Goal: Information Seeking & Learning: Understand process/instructions

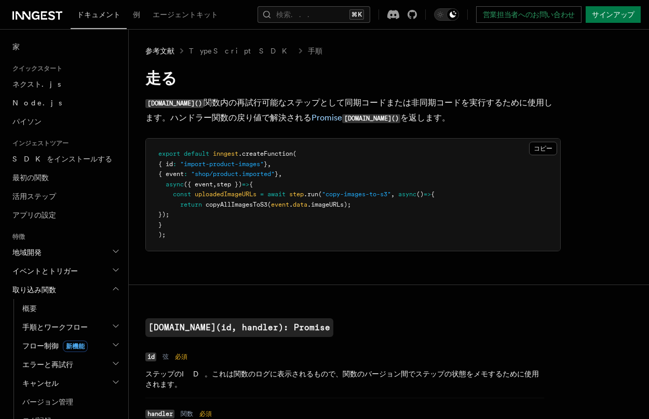
click at [260, 100] on font "関数内の再試行可能なステップとして同期コードまたは非同期コードを実行するために" at bounding box center [366, 103] width 324 height 10
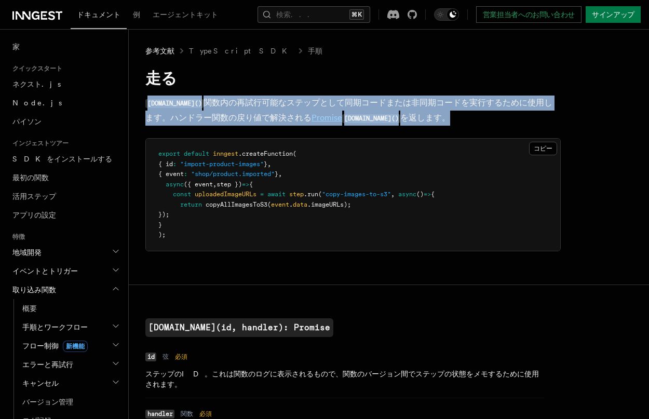
drag, startPoint x: 260, startPoint y: 100, endPoint x: 257, endPoint y: 107, distance: 7.2
click at [257, 107] on font "関数内の再試行可能なステップとして同期コードまたは非同期コードを実行するために" at bounding box center [366, 103] width 324 height 10
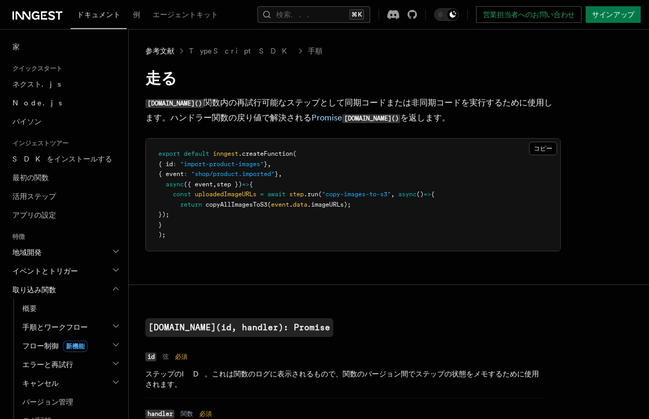
click at [257, 107] on font "関数内の再試行可能なステップとして同期コードまたは非同期コードを実行するために" at bounding box center [366, 103] width 324 height 10
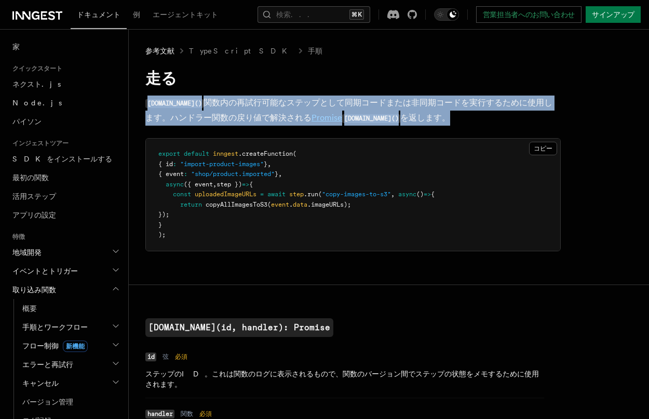
click at [256, 102] on font "関数内の再試行可能なステップとして同期コードまたは非同期コードを実行するために" at bounding box center [366, 103] width 324 height 10
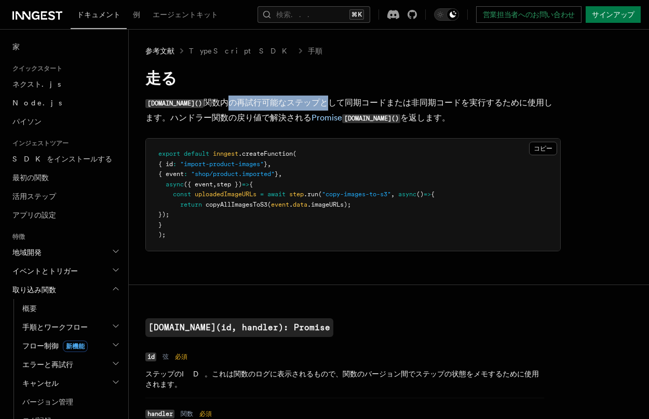
drag, startPoint x: 212, startPoint y: 105, endPoint x: 310, endPoint y: 101, distance: 97.3
click at [310, 101] on font "関数内の再試行可能なステップとして同期コードまたは非同期コードを実行するために" at bounding box center [366, 103] width 324 height 10
click at [294, 106] on font "関数内の再試行可能なステップとして同期コードまたは非同期コードを実行するために" at bounding box center [366, 103] width 324 height 10
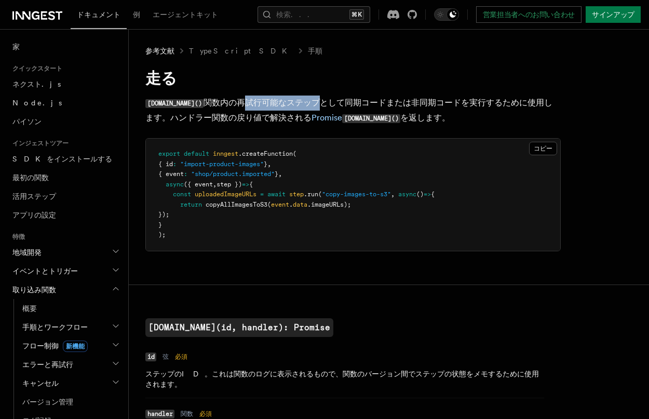
drag, startPoint x: 294, startPoint y: 106, endPoint x: 236, endPoint y: 107, distance: 57.2
click at [236, 107] on font "関数内の再試行可能なステップとして同期コードまたは非同期コードを実行するために" at bounding box center [366, 103] width 324 height 10
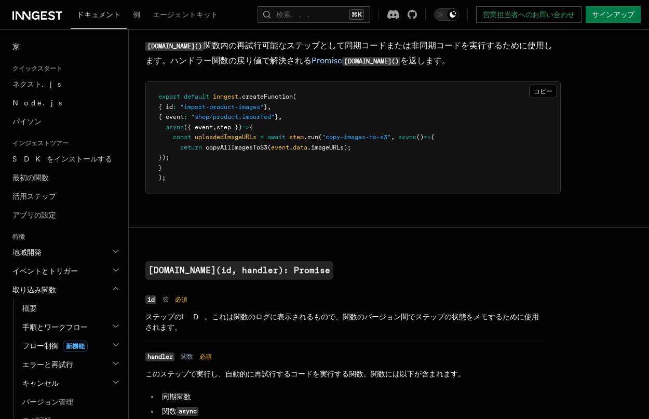
scroll to position [170, 0]
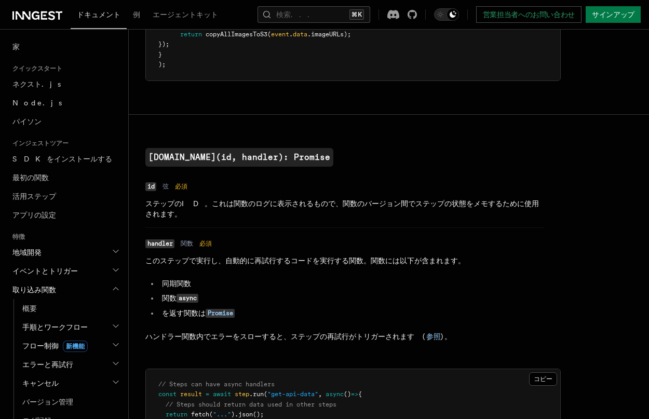
click at [237, 201] on font "ステップのID。これは関数のログに表示されるもので、関数のバージョン間でステップの状態をメモするために使用されます。" at bounding box center [342, 208] width 394 height 19
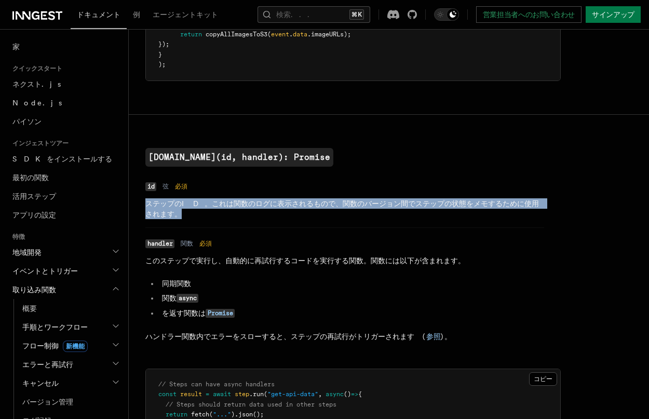
click at [236, 203] on font "ステップのID。これは関数のログに表示されるもので、関数のバージョン間でステップの状態をメモするために使用されます。" at bounding box center [342, 208] width 394 height 19
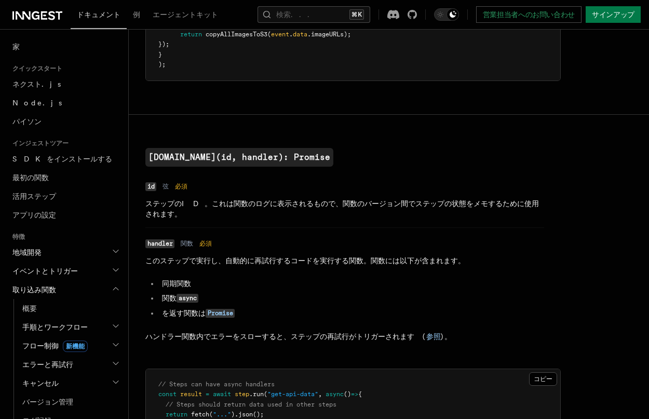
click at [236, 203] on font "ステップのID。これは関数のログに表示されるもので、関数のバージョン間でステップの状態をメモするために使用されます。" at bounding box center [342, 208] width 394 height 19
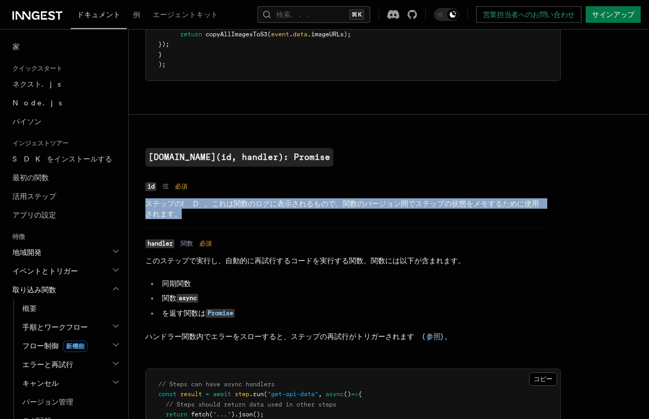
drag, startPoint x: 236, startPoint y: 203, endPoint x: 230, endPoint y: 203, distance: 6.3
click at [230, 203] on font "ステップのID。これは関数のログに表示されるもので、関数のバージョン間でステップの状態をメモするために使用されます。" at bounding box center [342, 208] width 394 height 19
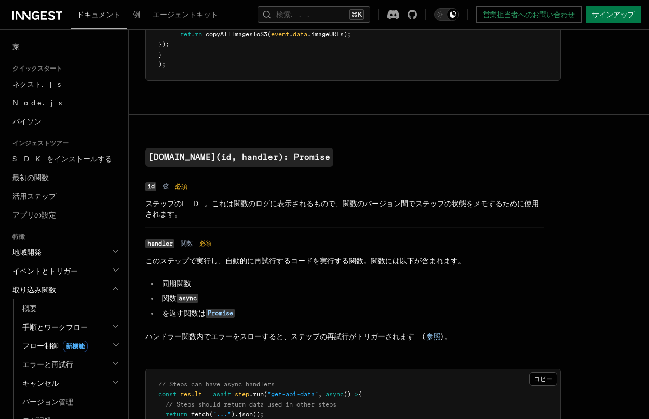
click at [230, 203] on font "ステップのID。これは関数のログに表示されるもので、関数のバージョン間でステップの状態をメモするために使用されます。" at bounding box center [342, 208] width 394 height 19
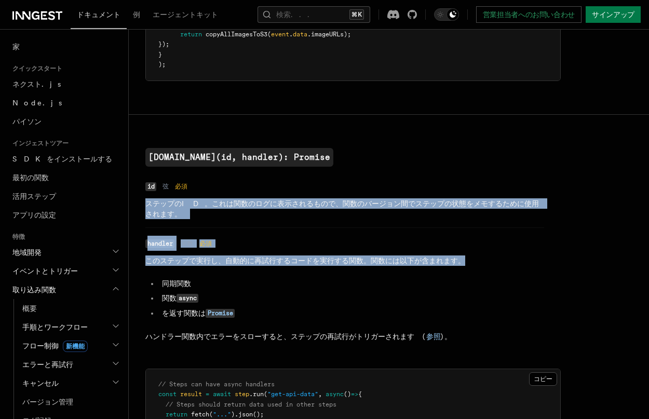
drag, startPoint x: 230, startPoint y: 203, endPoint x: 236, endPoint y: 262, distance: 59.0
click at [236, 262] on ul "名前 id タイプ 弦 必須 必須 説明 ステップのID。これは関数のログに表示されるもので、関数のバージョン間でステップの状態をメモするために使用されます。…" at bounding box center [344, 260] width 399 height 163
click at [236, 262] on font "このステップで実行し、自動的に再試行するコードを実行する関数。関数には以下が含まれます。" at bounding box center [305, 261] width 320 height 8
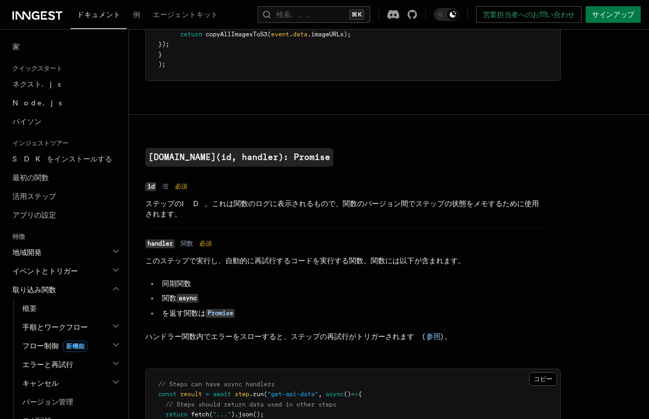
click at [236, 262] on font "このステップで実行し、自動的に再試行するコードを実行する関数。関数には以下が含まれます。" at bounding box center [305, 261] width 320 height 8
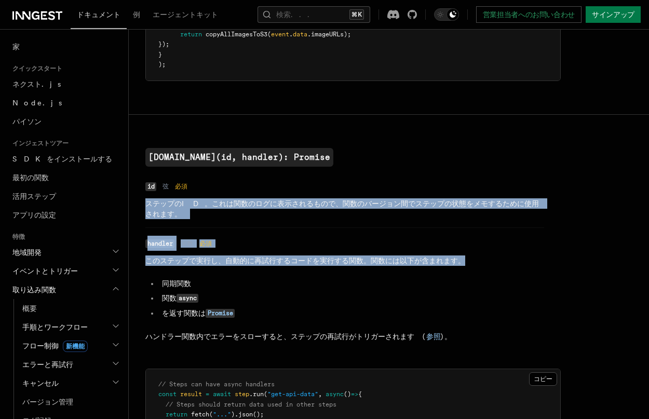
drag, startPoint x: 236, startPoint y: 262, endPoint x: 242, endPoint y: 206, distance: 55.9
click at [242, 206] on ul "名前 id タイプ 弦 必須 必須 説明 ステップのID。これは関数のログに表示されるもので、関数のバージョン間でステップの状態をメモするために使用されます。…" at bounding box center [344, 260] width 399 height 163
click at [242, 206] on font "ステップのID。これは関数のログに表示されるもので、関数のバージョン間でステップの状態をメモするために使用されます。" at bounding box center [342, 208] width 394 height 19
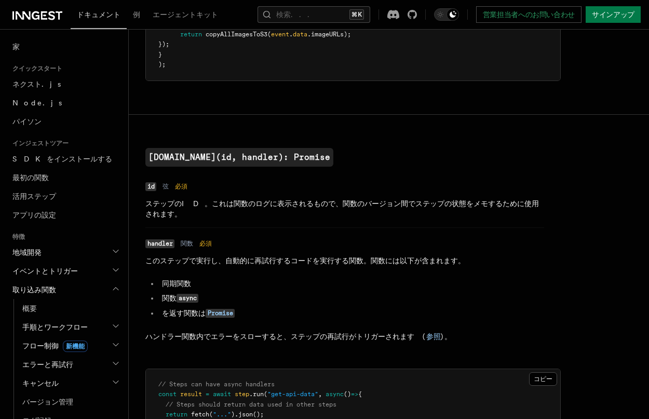
click at [242, 206] on font "ステップのID。これは関数のログに表示されるもので、関数のバージョン間でステップの状態をメモするために使用されます。" at bounding box center [342, 208] width 394 height 19
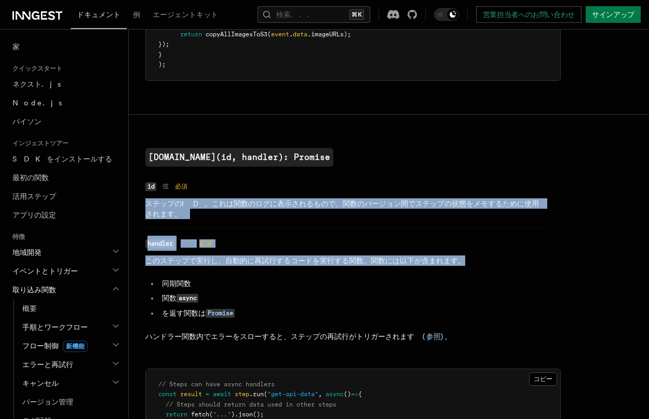
drag, startPoint x: 242, startPoint y: 206, endPoint x: 244, endPoint y: 261, distance: 55.1
click at [244, 261] on ul "名前 id タイプ 弦 必須 必須 説明 ステップのID。これは関数のログに表示されるもので、関数のバージョン間でステップの状態をメモするために使用されます。…" at bounding box center [344, 260] width 399 height 163
click at [244, 261] on font "このステップで実行し、自動的に再試行するコードを実行する関数。関数には以下が含まれます。" at bounding box center [305, 261] width 320 height 8
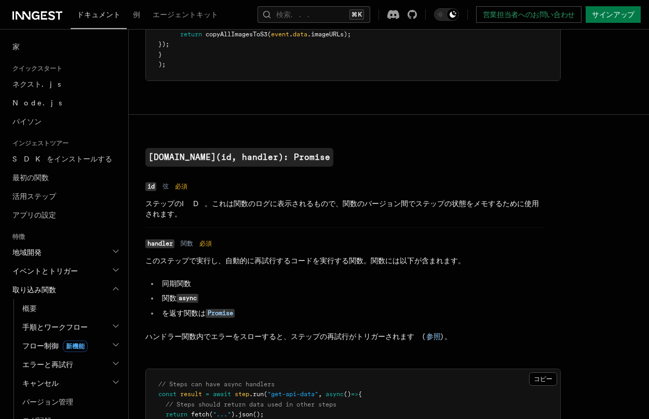
click at [244, 261] on font "このステップで実行し、自動的に再試行するコードを実行する関数。関数には以下が含まれます。" at bounding box center [305, 261] width 320 height 8
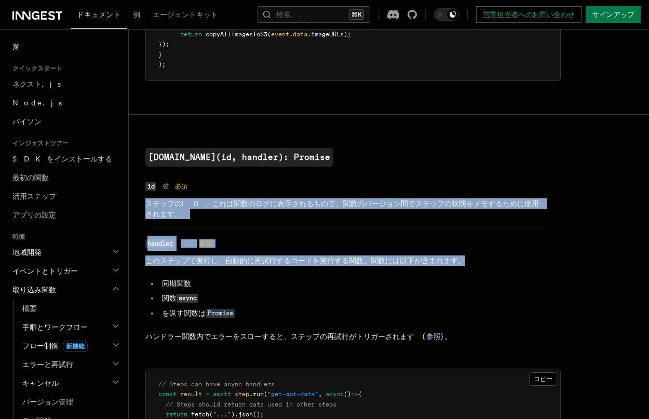
drag, startPoint x: 244, startPoint y: 261, endPoint x: 252, endPoint y: 197, distance: 64.4
click at [252, 197] on ul "名前 id タイプ 弦 必須 必須 説明 ステップのID。これは関数のログに表示されるもので、関数のバージョン間でステップの状態をメモするために使用されます。…" at bounding box center [344, 260] width 399 height 163
click at [252, 197] on dl "名前 id タイプ 弦 必須 必須 説明 ステップのID。これは関数のログに表示されるもので、関数のバージョン間でステップの状態をメモするために使用されます。" at bounding box center [344, 199] width 399 height 40
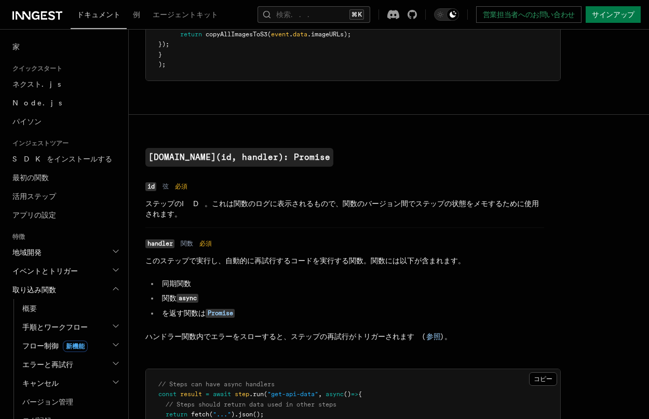
click at [252, 197] on dl "名前 id タイプ 弦 必須 必須 説明 ステップのID。これは関数のログに表示されるもので、関数のバージョン間でステップの状態をメモするために使用されます。" at bounding box center [344, 199] width 399 height 40
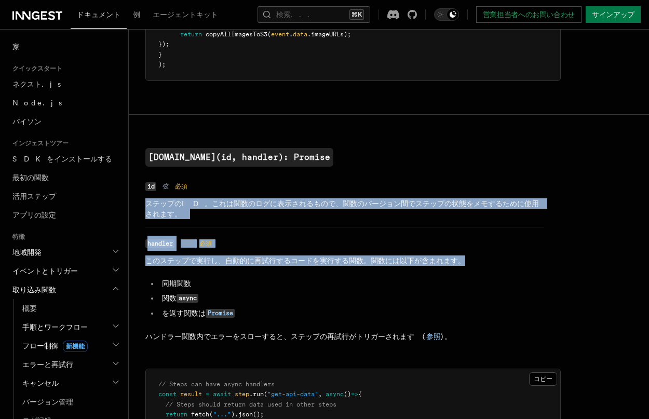
drag, startPoint x: 252, startPoint y: 197, endPoint x: 258, endPoint y: 253, distance: 55.9
click at [258, 253] on ul "名前 id タイプ 弦 必須 必須 説明 ステップのID。これは関数のログに表示されるもので、関数のバージョン間でステップの状態をメモするために使用されます。…" at bounding box center [344, 260] width 399 height 163
click at [258, 253] on dl "名前 handler タイプ 関数 必須 必須 説明 このステップで実行し、自動的に再試行するコードを実行する関数。関数には以下が含まれます。 同期関数 関数…" at bounding box center [344, 288] width 399 height 105
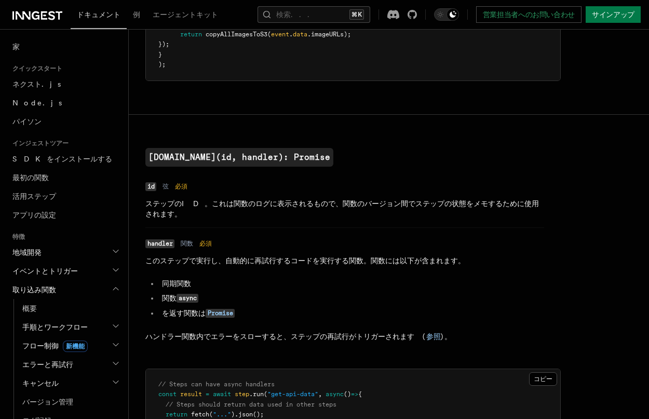
click at [258, 253] on dl "名前 handler タイプ 関数 必須 必須 説明 このステップで実行し、自動的に再試行するコードを実行する関数。関数には以下が含まれます。 同期関数 関数…" at bounding box center [344, 288] width 399 height 105
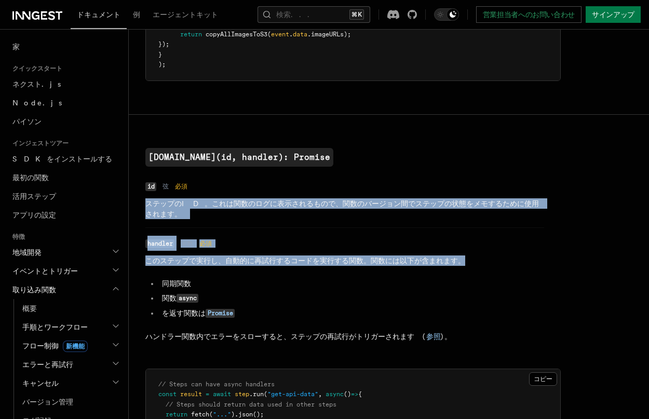
drag, startPoint x: 258, startPoint y: 253, endPoint x: 258, endPoint y: 197, distance: 55.6
click at [258, 197] on ul "名前 id タイプ 弦 必須 必須 説明 ステップのID。これは関数のログに表示されるもので、関数のバージョン間でステップの状態をメモするために使用されます。…" at bounding box center [344, 260] width 399 height 163
click at [258, 197] on dl "名前 id タイプ 弦 必須 必須 説明 ステップのID。これは関数のログに表示されるもので、関数のバージョン間でステップの状態をメモするために使用されます。" at bounding box center [344, 199] width 399 height 40
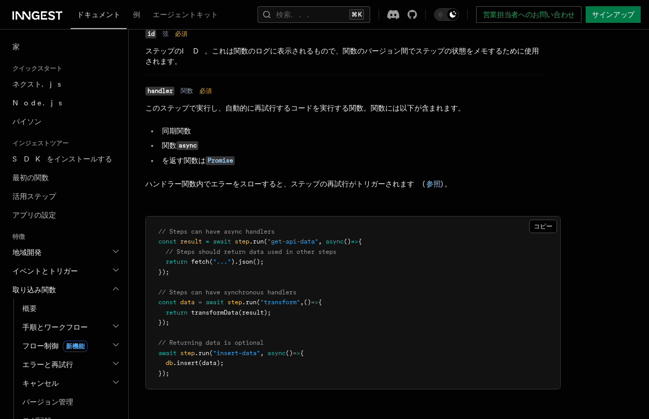
scroll to position [336, 0]
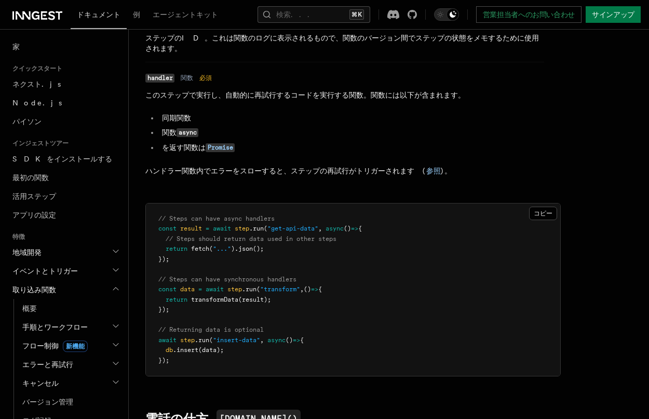
click at [255, 167] on font "ハンドラー関数内でエラーをスローすると、ステップの再試行がトリガーされます (" at bounding box center [285, 171] width 281 height 8
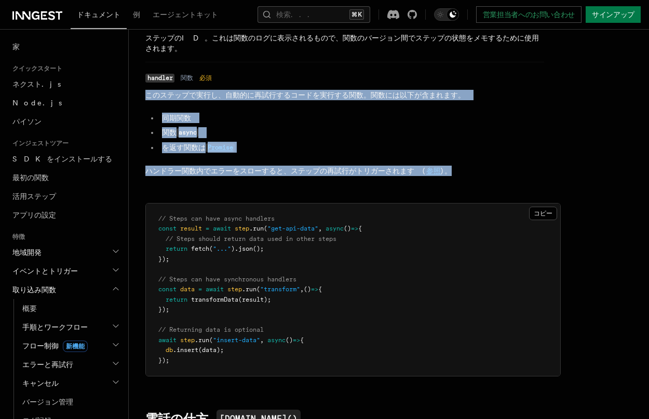
drag, startPoint x: 255, startPoint y: 167, endPoint x: 251, endPoint y: 94, distance: 72.8
click at [251, 94] on dd "このステップで実行し、自動的に再試行するコードを実行する関数。関数には以下が含まれます。 同期関数 関数 async ​ を返す関数は Promise ハンド…" at bounding box center [344, 133] width 399 height 86
click at [251, 94] on font "このステップで実行し、自動的に再試行するコードを実行する関数。関数には以下が含まれます。" at bounding box center [305, 95] width 320 height 8
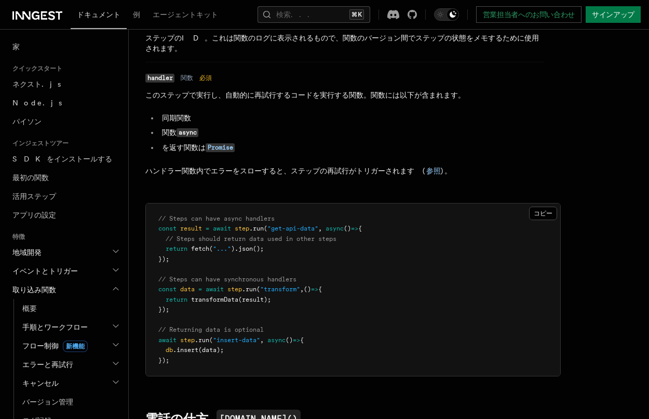
scroll to position [0, 0]
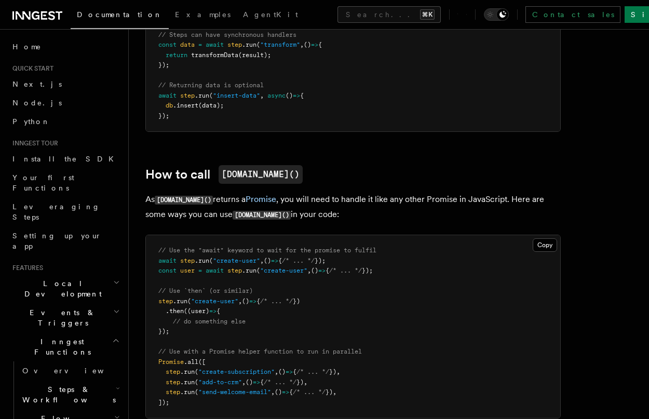
scroll to position [611, 0]
click at [376, 193] on p "As step.run() returns a Promise , you will need to handle it like any other Pro…" at bounding box center [353, 208] width 416 height 30
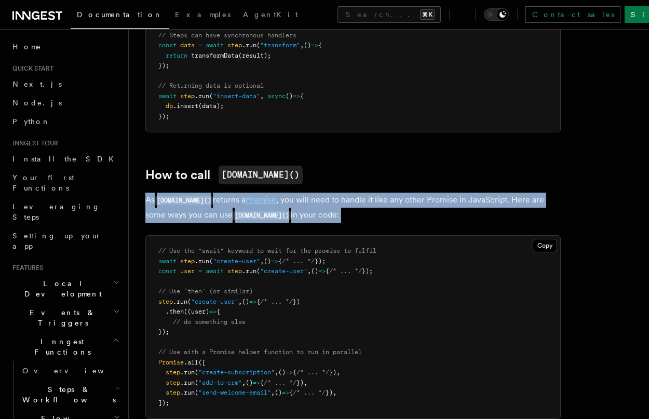
click at [376, 193] on p "As step.run() returns a Promise , you will need to handle it like any other Pro…" at bounding box center [353, 208] width 416 height 30
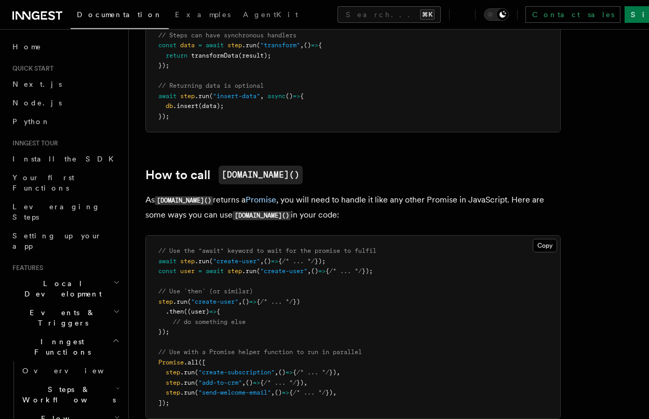
click at [205, 193] on p "As step.run() returns a Promise , you will need to handle it like any other Pro…" at bounding box center [353, 208] width 416 height 30
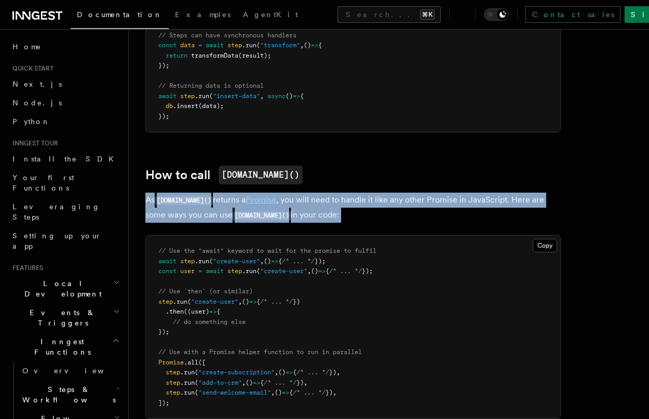
drag, startPoint x: 205, startPoint y: 168, endPoint x: 194, endPoint y: 182, distance: 17.4
click at [194, 193] on p "As step.run() returns a Promise , you will need to handle it like any other Pro…" at bounding box center [353, 208] width 416 height 30
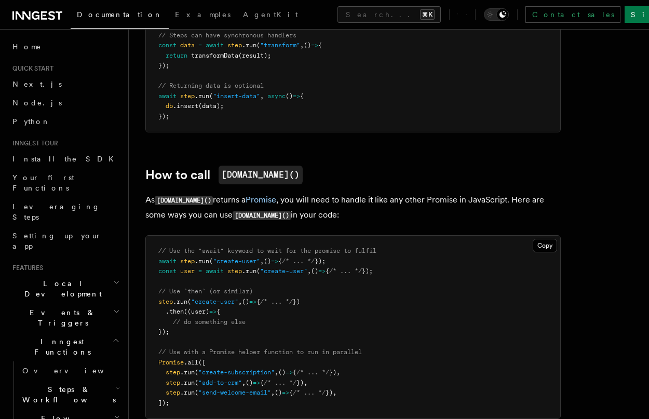
click at [194, 193] on p "As step.run() returns a Promise , you will need to handle it like any other Pro…" at bounding box center [353, 208] width 416 height 30
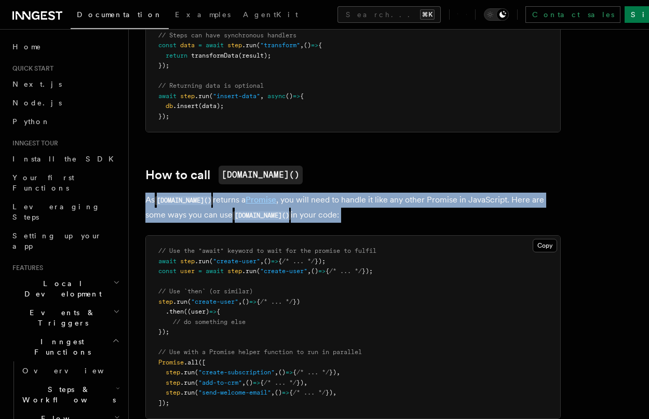
drag, startPoint x: 194, startPoint y: 182, endPoint x: 200, endPoint y: 167, distance: 16.1
click at [200, 193] on p "As step.run() returns a Promise , you will need to handle it like any other Pro…" at bounding box center [353, 208] width 416 height 30
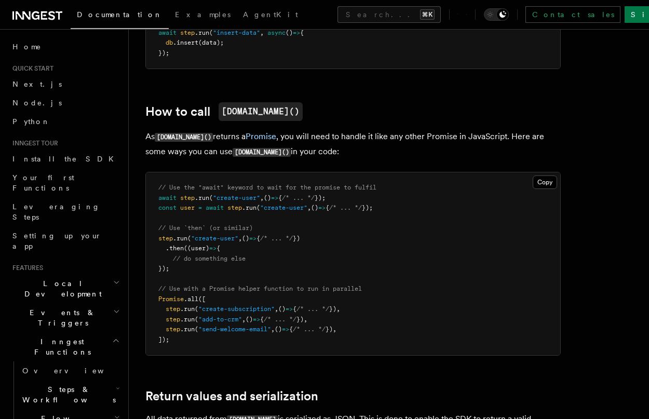
scroll to position [949, 0]
